Goal: Transaction & Acquisition: Book appointment/travel/reservation

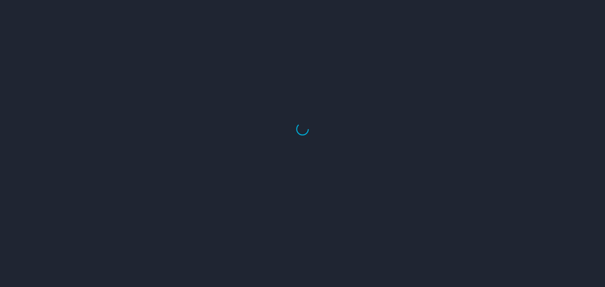
select select "US"
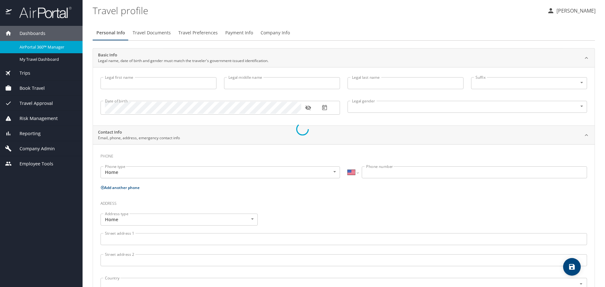
type input "Chelsea"
type input "Linn"
type input "Surles"
type input "Female"
type input "Scott"
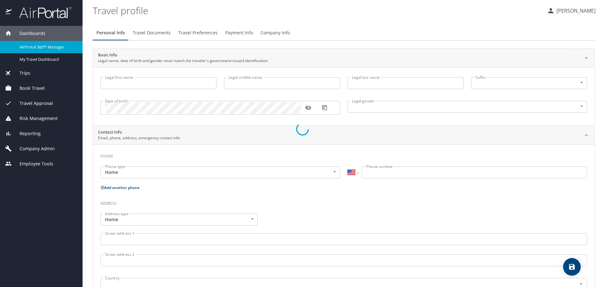
type input "Surles"
type input "(931) 224-1675"
type input "ssurles_13@msn.com"
select select "US"
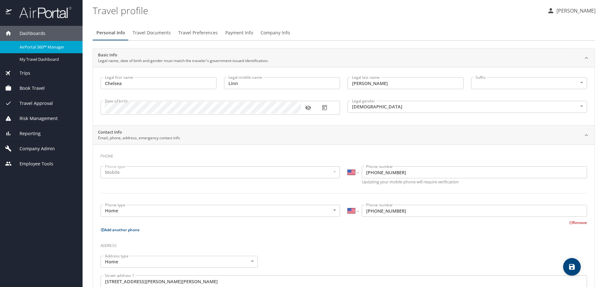
click at [32, 88] on span "Book Travel" at bounding box center [28, 88] width 33 height 7
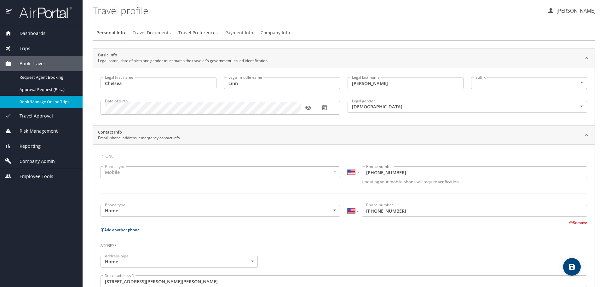
click at [34, 100] on span "Book/Manage Online Trips" at bounding box center [47, 102] width 55 height 6
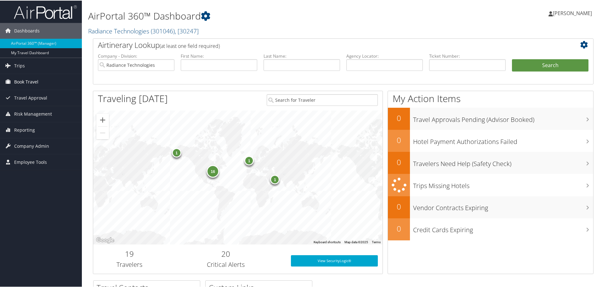
click at [26, 78] on span "Book Travel" at bounding box center [26, 81] width 24 height 16
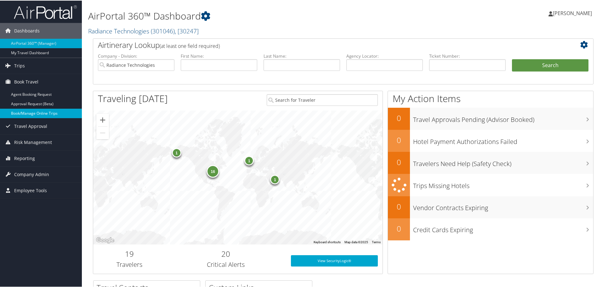
click at [37, 110] on link "Book/Manage Online Trips" at bounding box center [41, 112] width 82 height 9
